Goal: Information Seeking & Learning: Learn about a topic

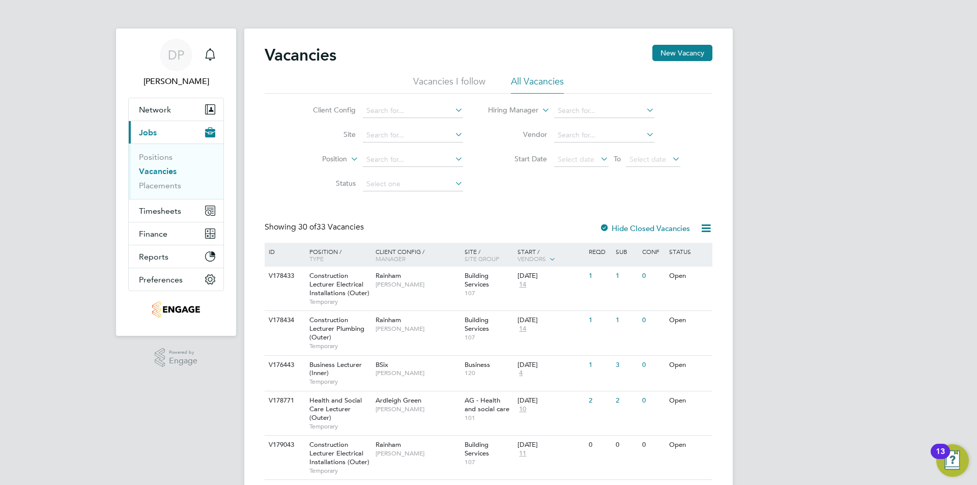
click at [948, 455] on div "13" at bounding box center [939, 451] width 19 height 15
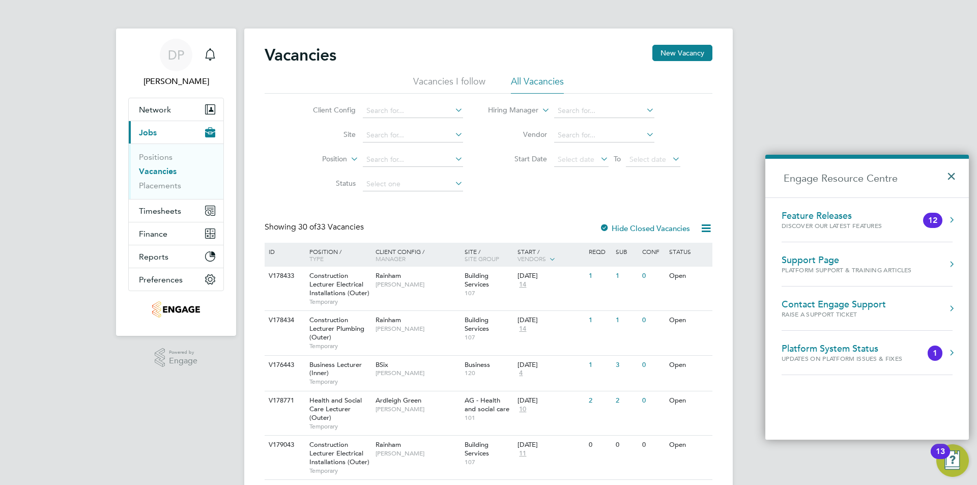
click at [949, 173] on button "×" at bounding box center [953, 173] width 15 height 22
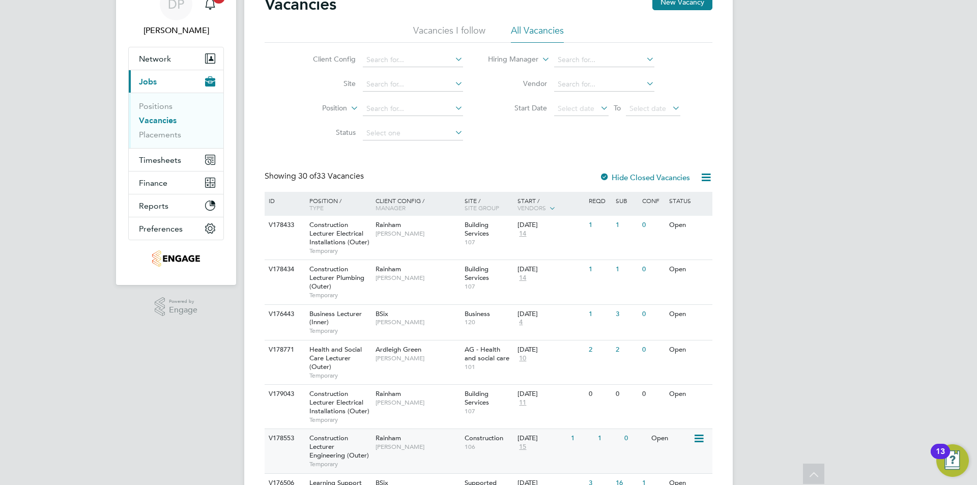
scroll to position [102, 0]
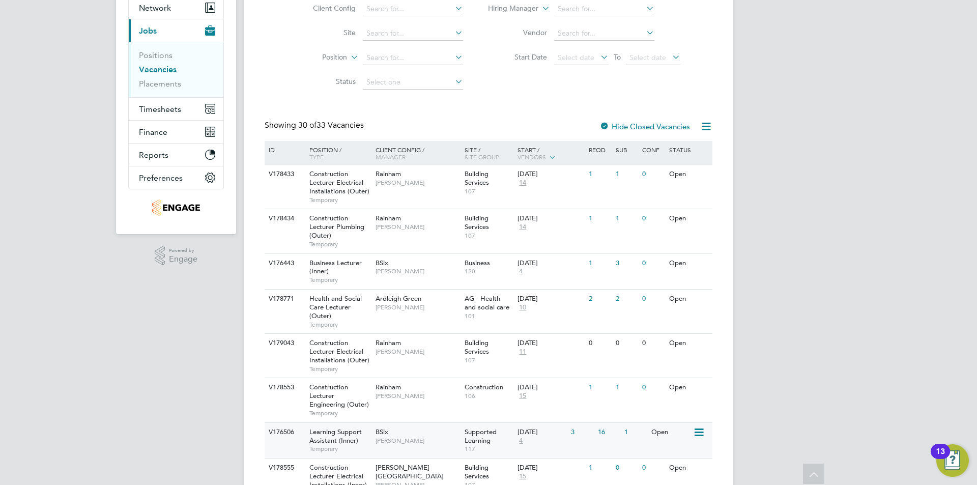
click at [396, 434] on div "BSix [PERSON_NAME]" at bounding box center [417, 436] width 89 height 26
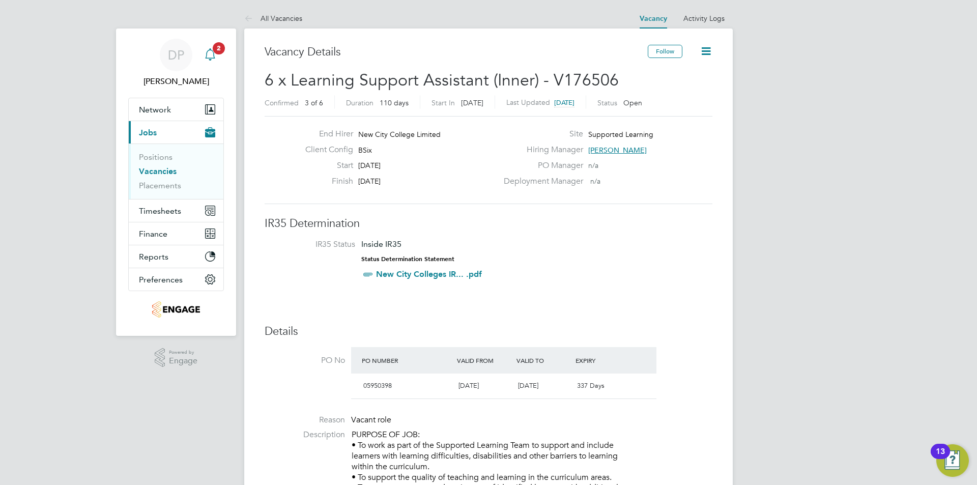
click at [209, 54] on icon "Main navigation" at bounding box center [210, 54] width 12 height 12
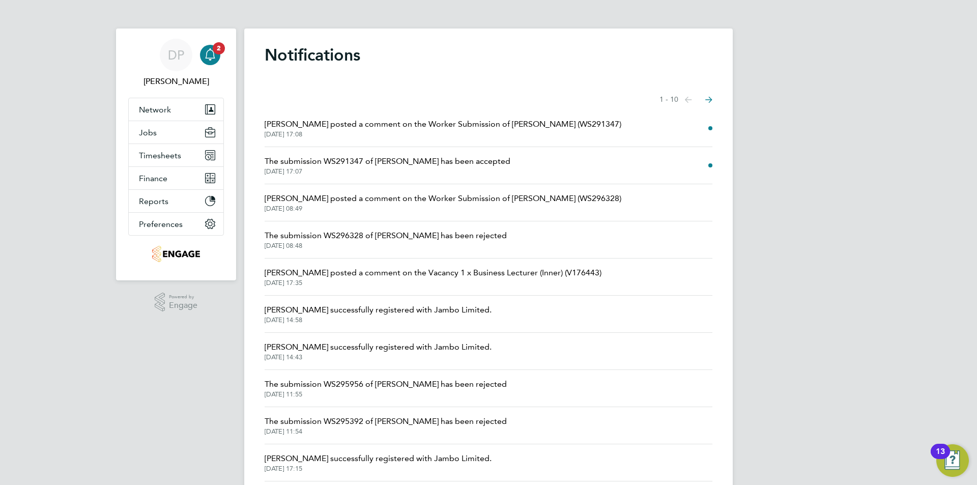
click at [369, 122] on span "[PERSON_NAME] posted a comment on the Worker Submission of [PERSON_NAME] (WS291…" at bounding box center [443, 124] width 357 height 12
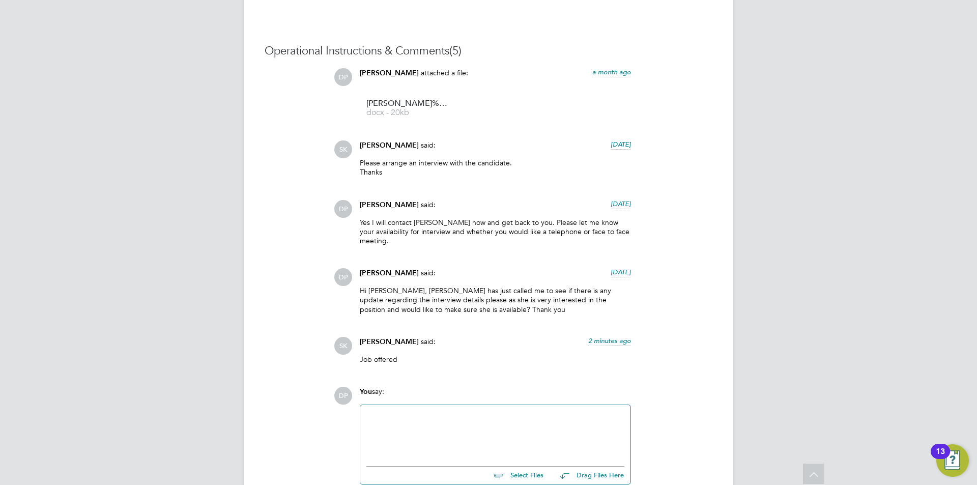
click at [444, 298] on p "Hi [PERSON_NAME], [PERSON_NAME] has just called me to see if there is any updat…" at bounding box center [495, 300] width 271 height 28
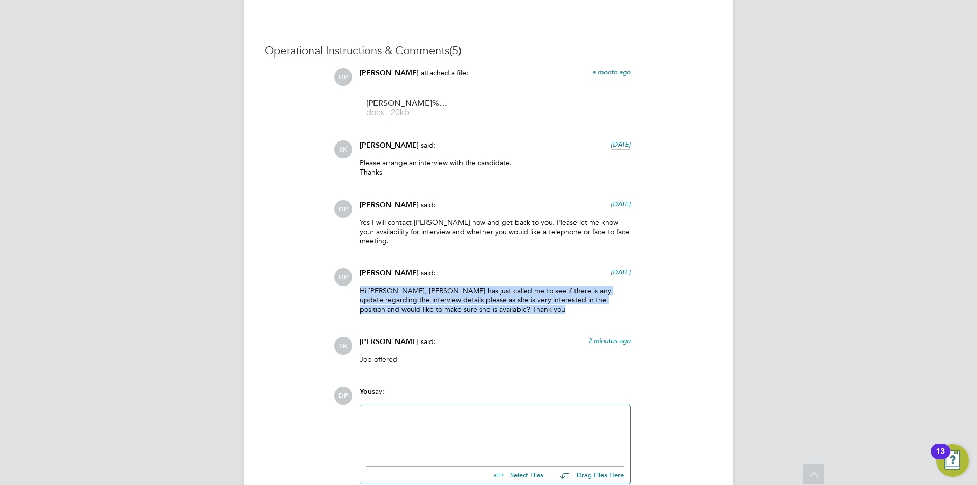
click at [444, 298] on p "Hi [PERSON_NAME], [PERSON_NAME] has just called me to see if there is any updat…" at bounding box center [495, 300] width 271 height 28
click at [429, 302] on p "Hi [PERSON_NAME], [PERSON_NAME] has just called me to see if there is any updat…" at bounding box center [495, 300] width 271 height 28
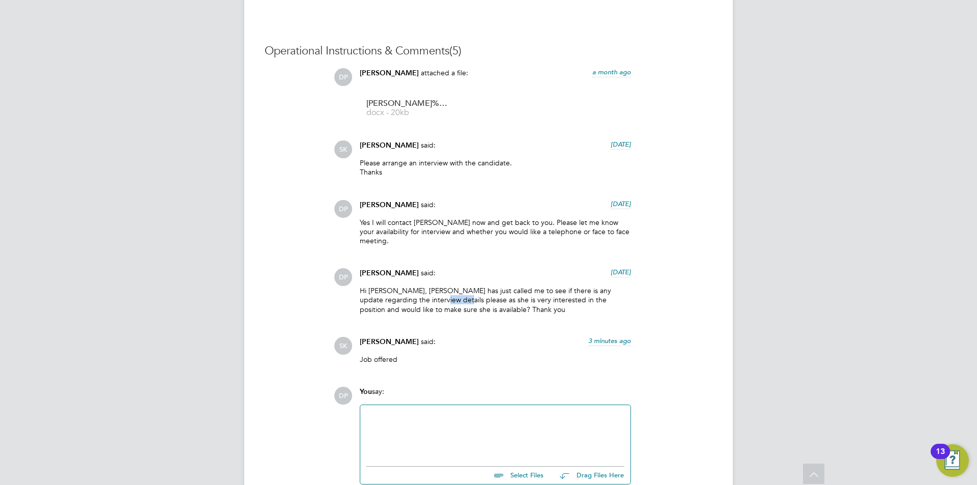
click at [429, 302] on p "Hi [PERSON_NAME], [PERSON_NAME] has just called me to see if there is any updat…" at bounding box center [495, 300] width 271 height 28
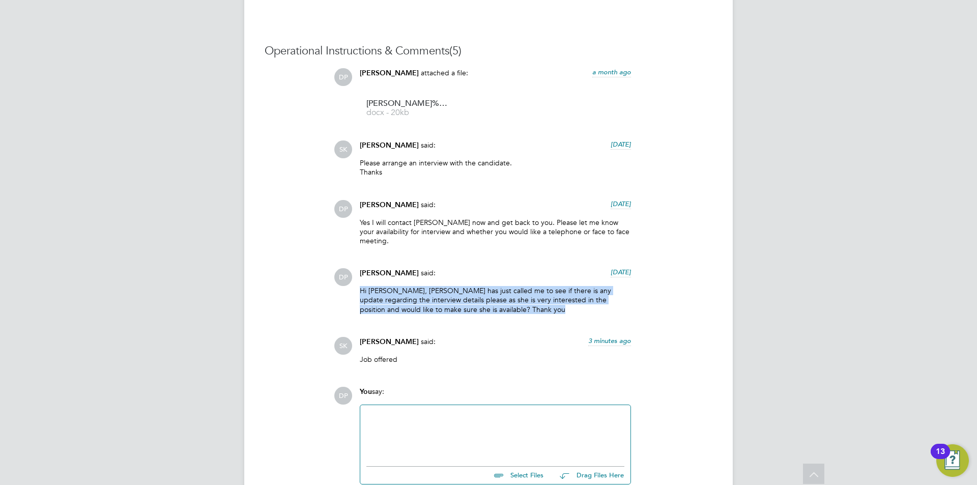
click at [429, 302] on p "Hi [PERSON_NAME], [PERSON_NAME] has just called me to see if there is any updat…" at bounding box center [495, 300] width 271 height 28
click at [430, 303] on p "Hi [PERSON_NAME], [PERSON_NAME] has just called me to see if there is any updat…" at bounding box center [495, 300] width 271 height 28
click at [490, 307] on p "Hi [PERSON_NAME], [PERSON_NAME] has just called me to see if there is any updat…" at bounding box center [495, 300] width 271 height 28
click at [489, 308] on p "Hi [PERSON_NAME], [PERSON_NAME] has just called me to see if there is any updat…" at bounding box center [495, 300] width 271 height 28
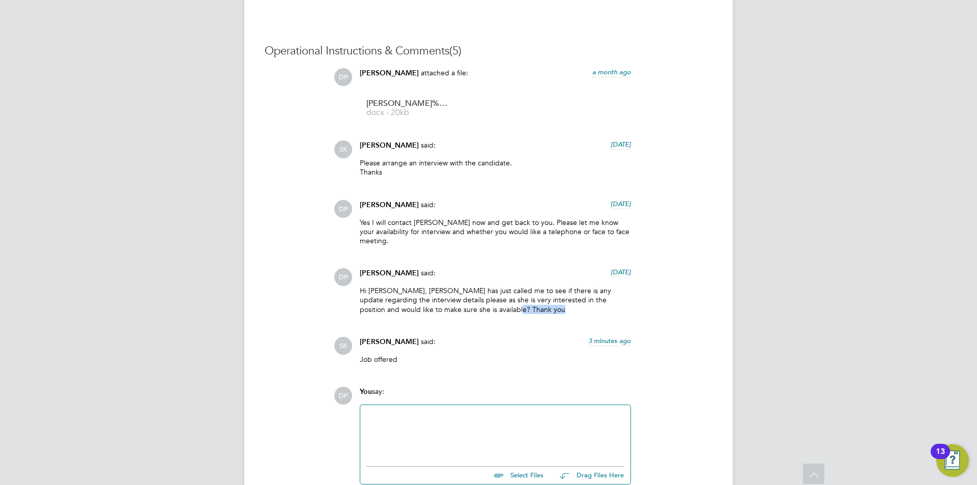
click at [489, 308] on p "Hi [PERSON_NAME], [PERSON_NAME] has just called me to see if there is any updat…" at bounding box center [495, 300] width 271 height 28
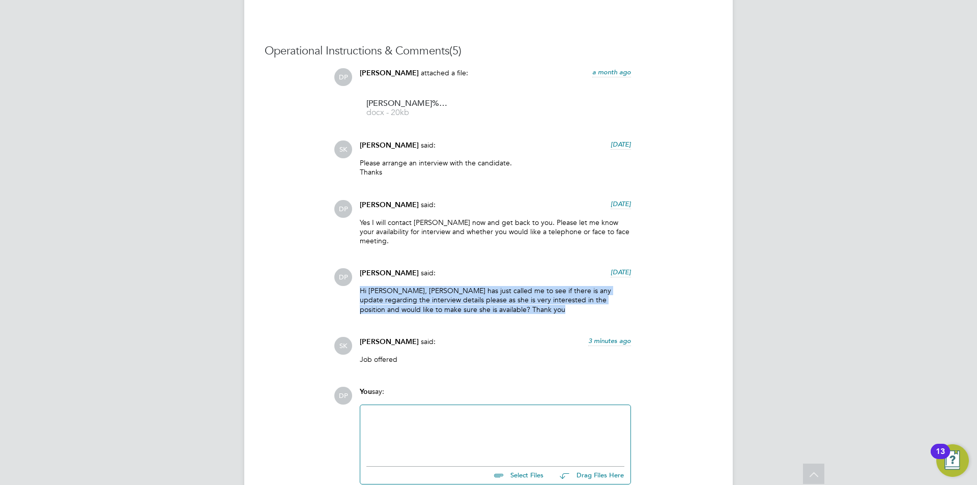
click at [489, 308] on p "Hi [PERSON_NAME], [PERSON_NAME] has just called me to see if there is any updat…" at bounding box center [495, 300] width 271 height 28
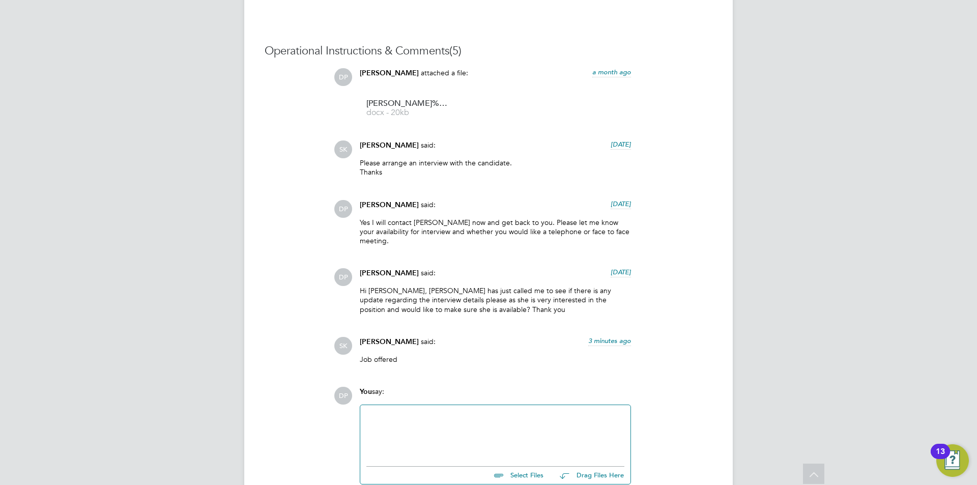
click at [368, 361] on p "Job offered" at bounding box center [495, 359] width 271 height 9
click at [369, 361] on p "Job offered" at bounding box center [495, 359] width 271 height 9
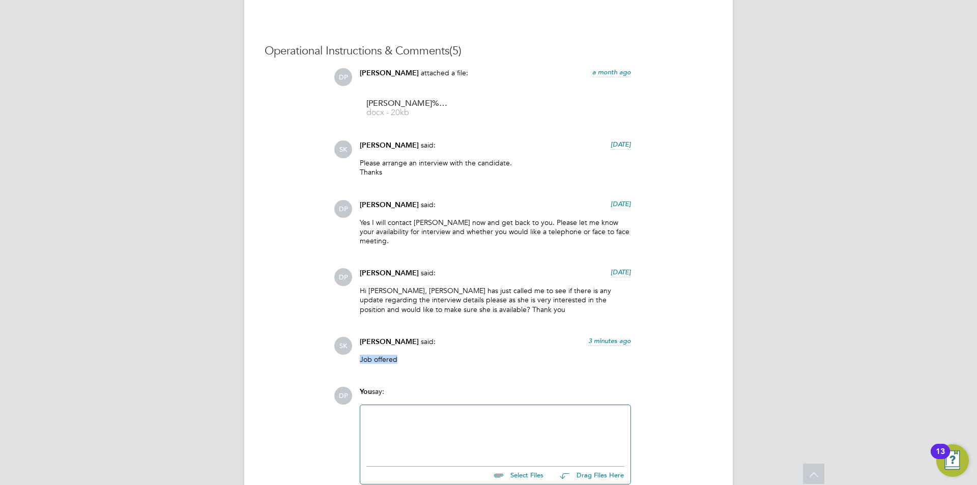
click at [388, 359] on p "Job offered" at bounding box center [495, 359] width 271 height 9
click at [388, 358] on p "Job offered" at bounding box center [495, 359] width 271 height 9
click at [411, 364] on div "Job offered" at bounding box center [495, 363] width 271 height 17
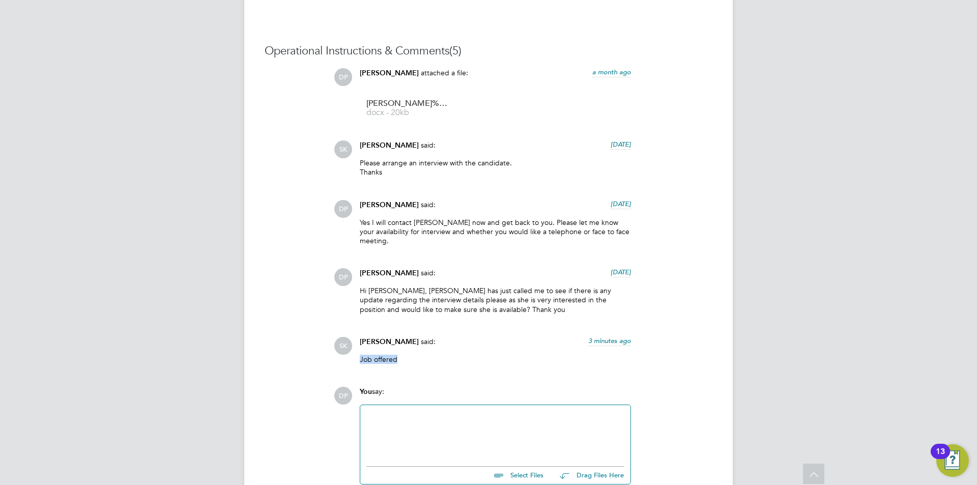
click at [411, 364] on div "Job offered" at bounding box center [495, 363] width 271 height 17
click at [409, 364] on div "Job offered" at bounding box center [495, 363] width 271 height 17
click at [336, 353] on span "SK" at bounding box center [343, 346] width 18 height 18
click at [364, 360] on p "Job offered" at bounding box center [495, 359] width 271 height 9
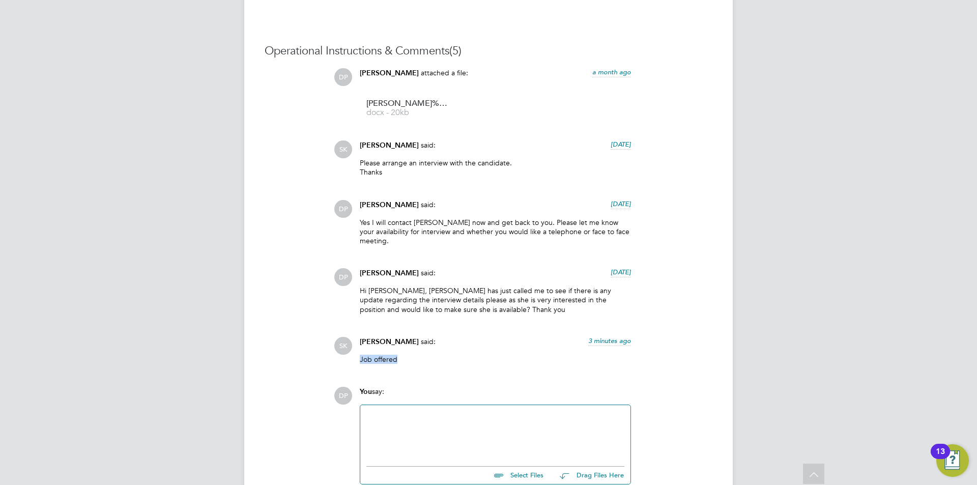
click at [365, 359] on p "Job offered" at bounding box center [495, 359] width 271 height 9
click at [371, 360] on p "Job offered" at bounding box center [495, 359] width 271 height 9
drag, startPoint x: 362, startPoint y: 362, endPoint x: 413, endPoint y: 356, distance: 51.2
click at [413, 356] on p "Job offered" at bounding box center [495, 359] width 271 height 9
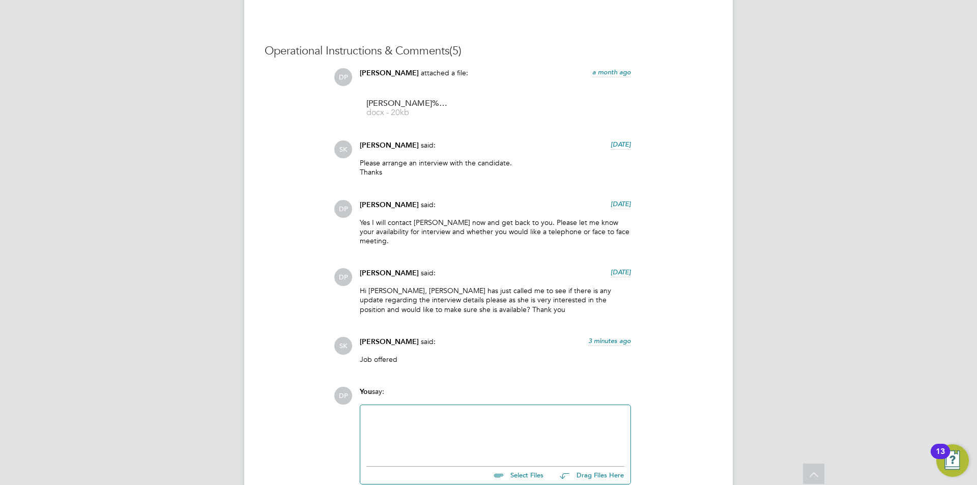
click at [382, 362] on p "Job offered" at bounding box center [495, 359] width 271 height 9
click at [416, 287] on p "Hi [PERSON_NAME], [PERSON_NAME] has just called me to see if there is any updat…" at bounding box center [495, 300] width 271 height 28
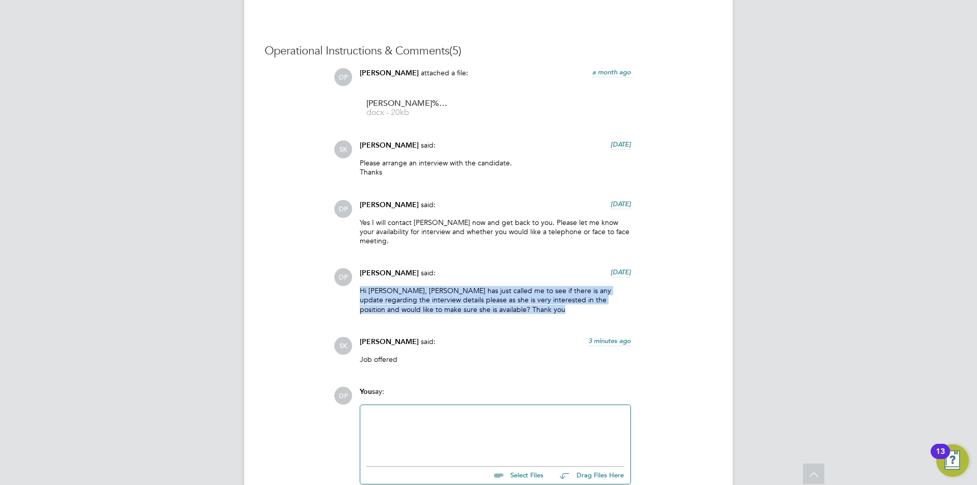
click at [416, 287] on p "Hi [PERSON_NAME], [PERSON_NAME] has just called me to see if there is any updat…" at bounding box center [495, 300] width 271 height 28
click at [400, 229] on p "Yes I will contact [PERSON_NAME] now and get back to you. Please let me know yo…" at bounding box center [495, 232] width 271 height 28
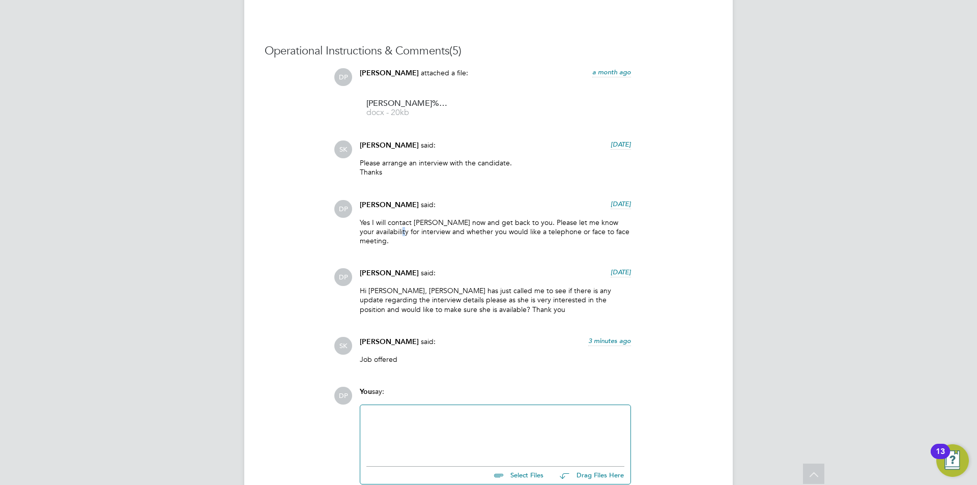
click at [399, 229] on p "Yes I will contact [PERSON_NAME] now and get back to you. Please let me know yo…" at bounding box center [495, 232] width 271 height 28
click at [385, 232] on p "Yes I will contact [PERSON_NAME] now and get back to you. Please let me know yo…" at bounding box center [495, 232] width 271 height 28
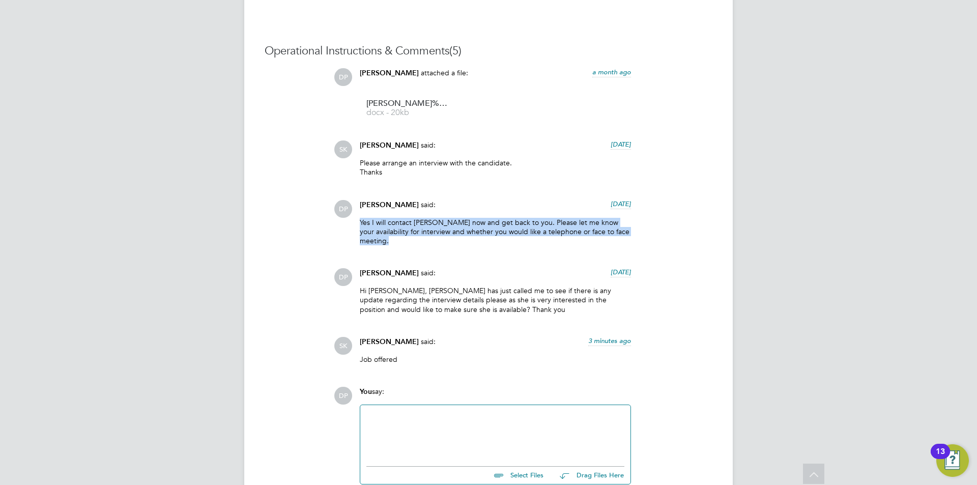
click at [385, 232] on p "Yes I will contact [PERSON_NAME] now and get back to you. Please let me know yo…" at bounding box center [495, 232] width 271 height 28
click at [431, 242] on p "Yes I will contact [PERSON_NAME] now and get back to you. Please let me know yo…" at bounding box center [495, 232] width 271 height 28
drag, startPoint x: 405, startPoint y: 240, endPoint x: 352, endPoint y: 230, distance: 53.8
click at [352, 223] on div "DP [PERSON_NAME] said: [DATE] Yes I will contact [PERSON_NAME] now and get back…" at bounding box center [523, 226] width 378 height 53
click at [499, 241] on p "Yes I will contact [PERSON_NAME] now and get back to you. Please let me know yo…" at bounding box center [495, 232] width 271 height 28
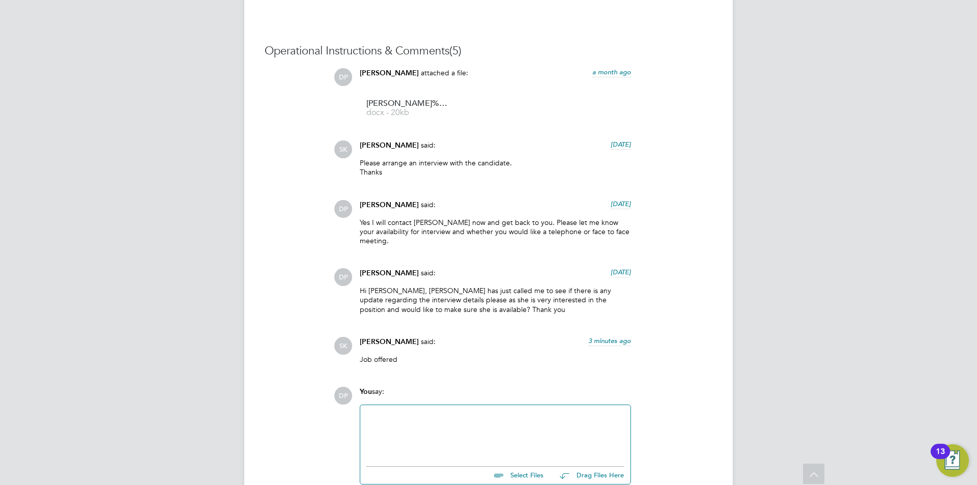
click at [382, 225] on p "Yes I will contact [PERSON_NAME] now and get back to you. Please let me know yo…" at bounding box center [495, 232] width 271 height 28
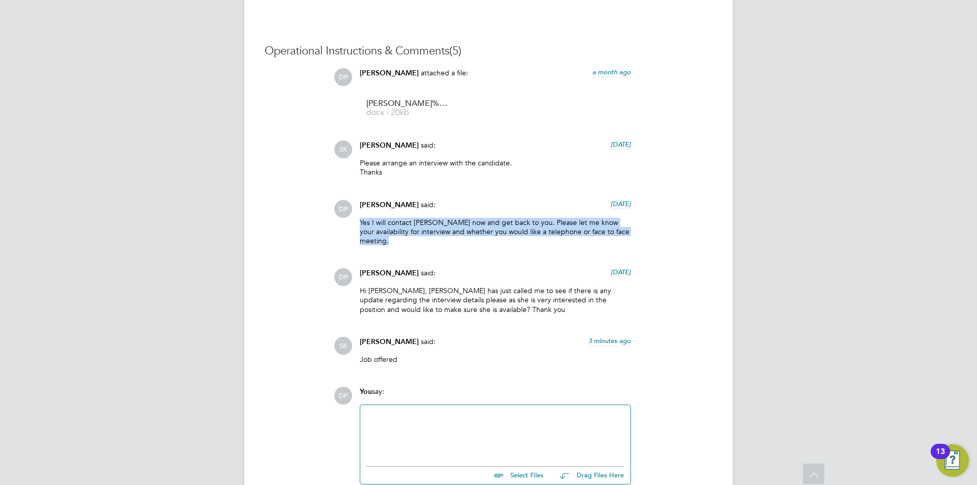
click at [382, 225] on p "Yes I will contact [PERSON_NAME] now and get back to you. Please let me know yo…" at bounding box center [495, 232] width 271 height 28
click at [385, 239] on p "Yes I will contact [PERSON_NAME] now and get back to you. Please let me know yo…" at bounding box center [495, 232] width 271 height 28
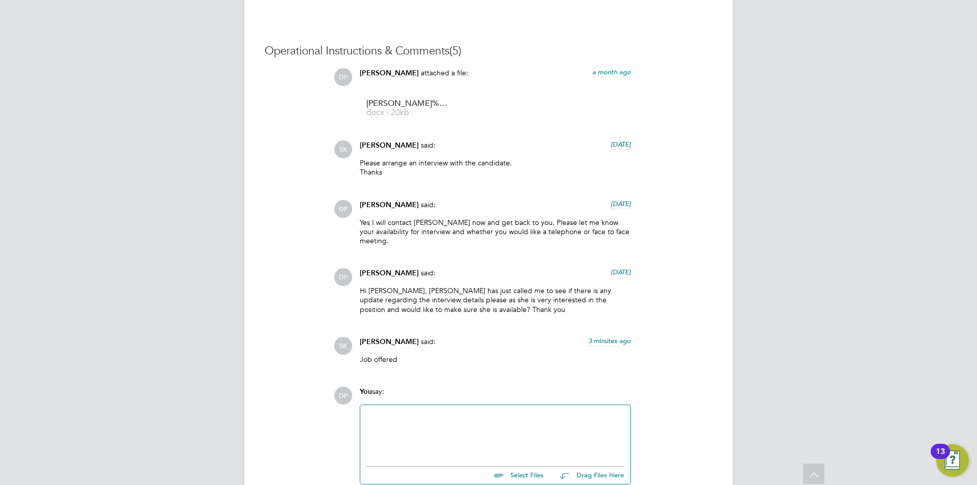
click at [388, 239] on p "Yes I will contact [PERSON_NAME] now and get back to you. Please let me know yo…" at bounding box center [495, 232] width 271 height 28
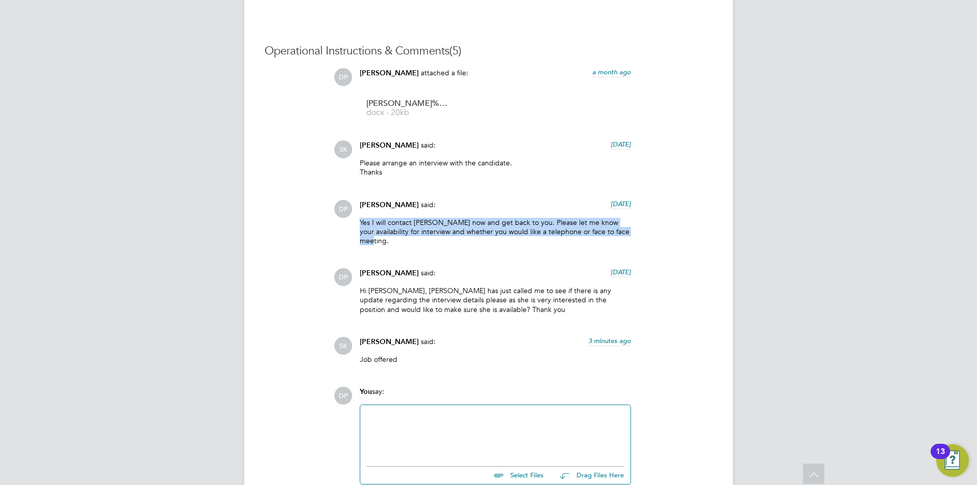
drag, startPoint x: 388, startPoint y: 241, endPoint x: 353, endPoint y: 221, distance: 39.9
click at [353, 221] on div "DP [PERSON_NAME] said: [DATE] Yes I will contact [PERSON_NAME] now and get back…" at bounding box center [523, 226] width 378 height 53
click at [364, 221] on p "Yes I will contact [PERSON_NAME] now and get back to you. Please let me know yo…" at bounding box center [495, 232] width 271 height 28
drag, startPoint x: 360, startPoint y: 221, endPoint x: 381, endPoint y: 251, distance: 36.1
click at [388, 248] on div "Yes I will contact [PERSON_NAME] now and get back to you. Please let me know yo…" at bounding box center [495, 236] width 271 height 36
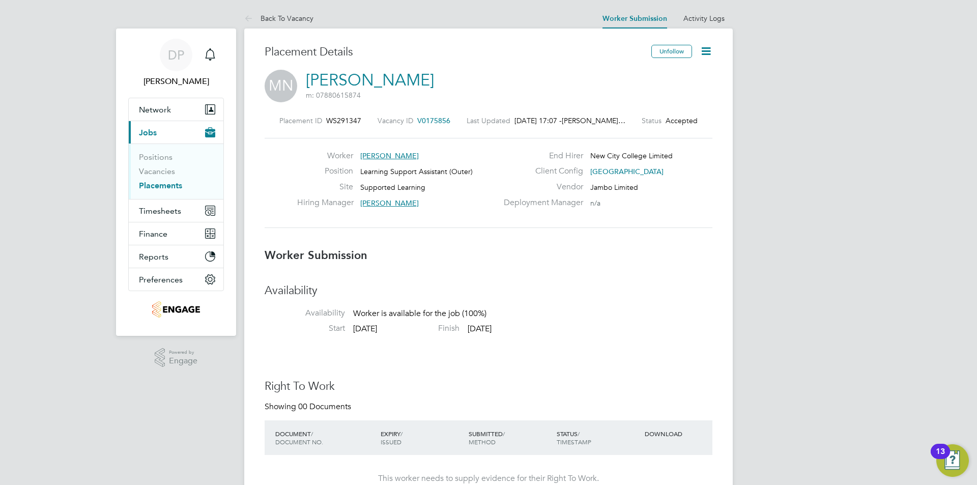
click at [712, 51] on icon at bounding box center [705, 51] width 13 height 13
click at [164, 186] on link "Placements" at bounding box center [160, 186] width 43 height 10
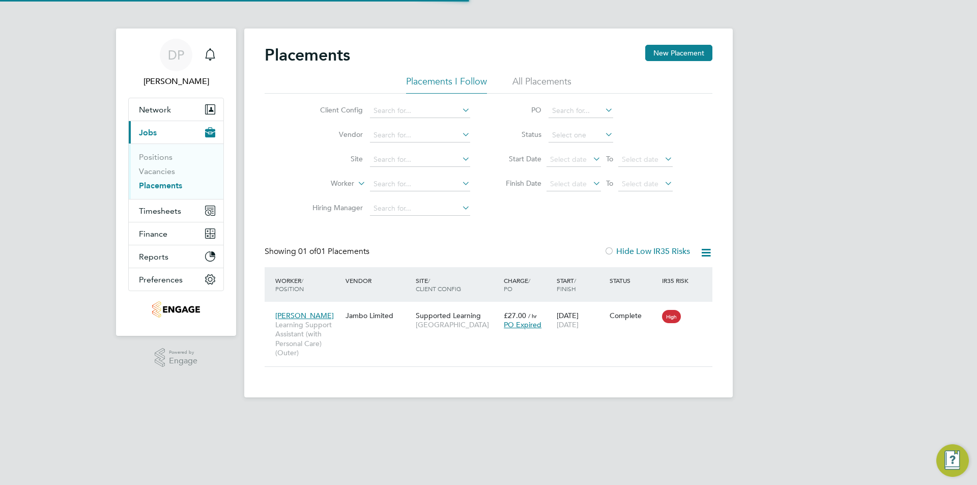
scroll to position [10, 48]
click at [159, 172] on link "Vacancies" at bounding box center [157, 171] width 36 height 10
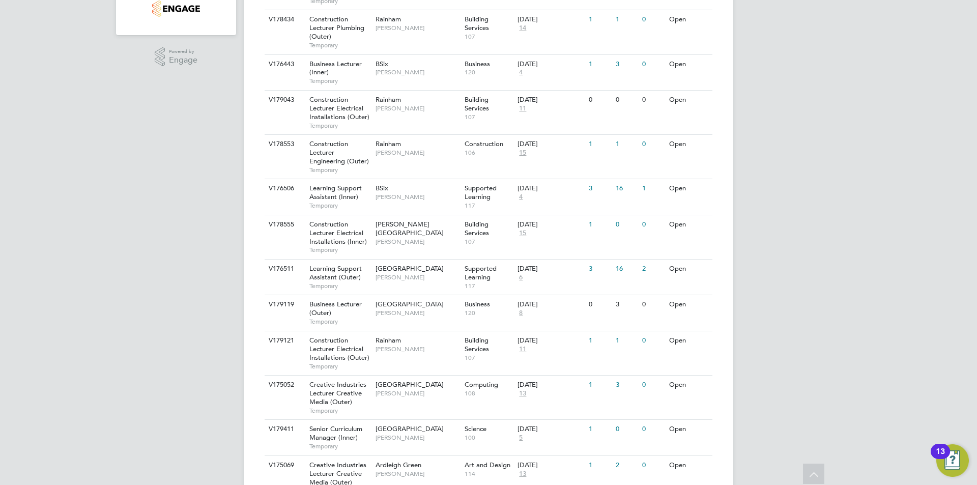
scroll to position [319, 0]
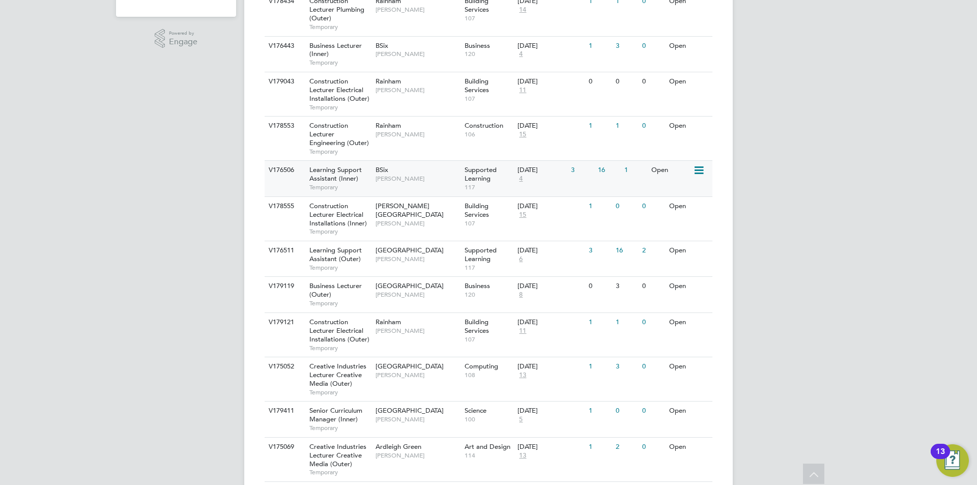
click at [414, 173] on div "BSix [PERSON_NAME]" at bounding box center [417, 174] width 89 height 26
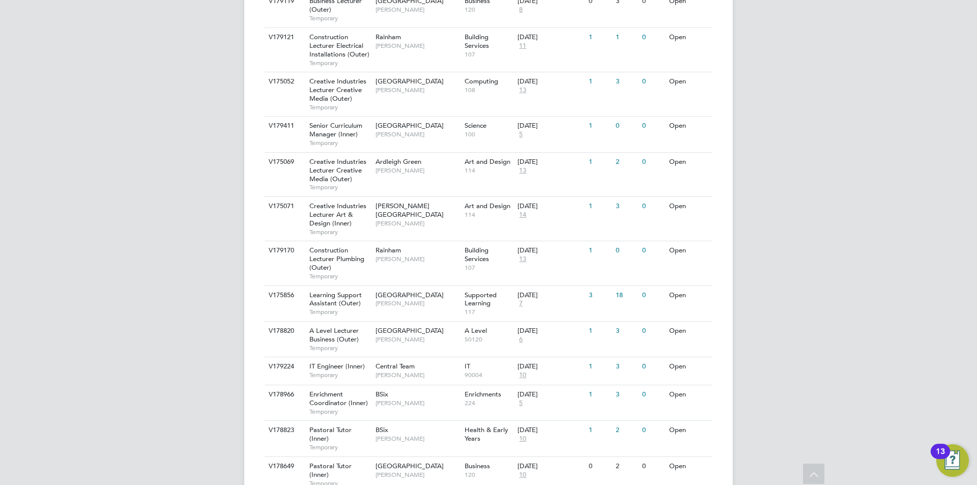
scroll to position [654, 0]
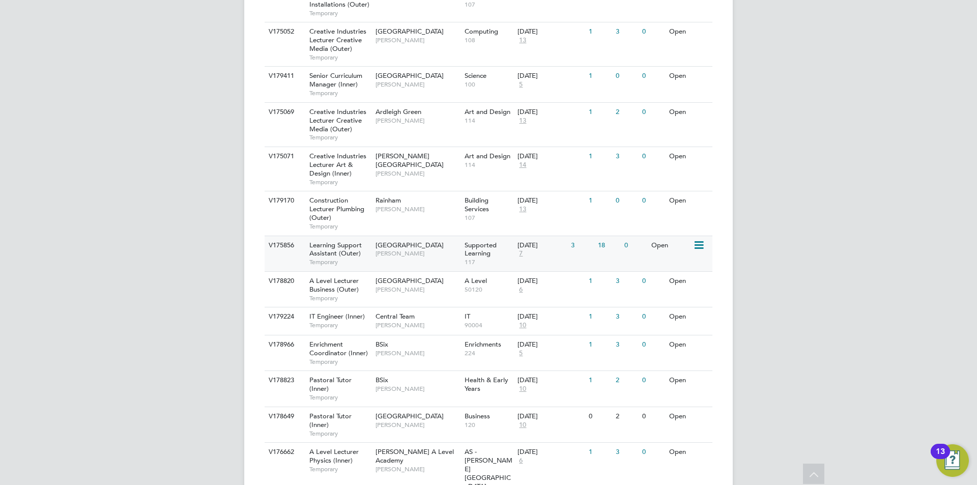
click at [427, 249] on span "[GEOGRAPHIC_DATA]" at bounding box center [409, 245] width 68 height 9
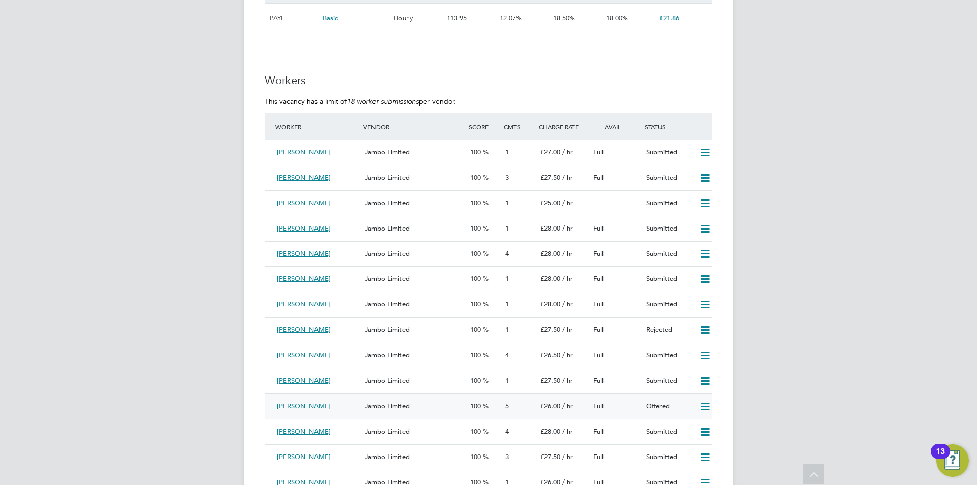
click at [402, 401] on div "Jambo Limited" at bounding box center [413, 406] width 105 height 17
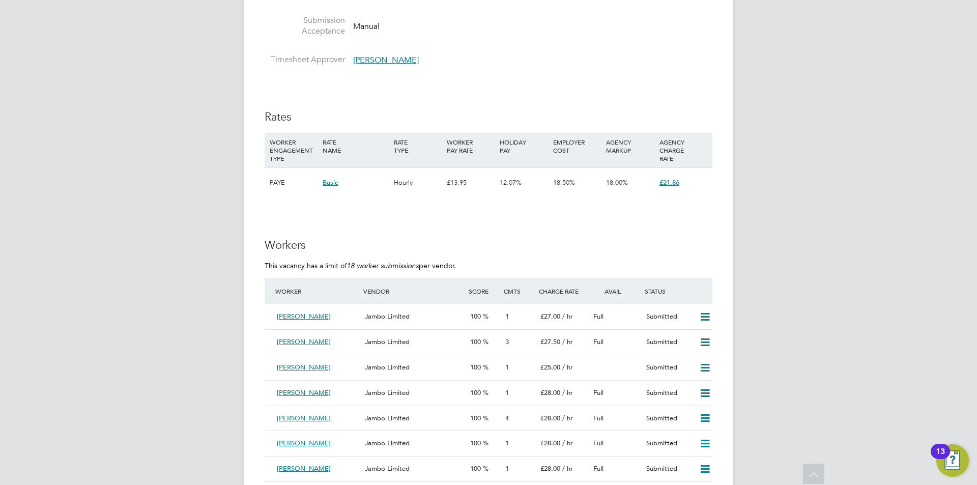
scroll to position [1455, 0]
